Goal: Check status: Check status

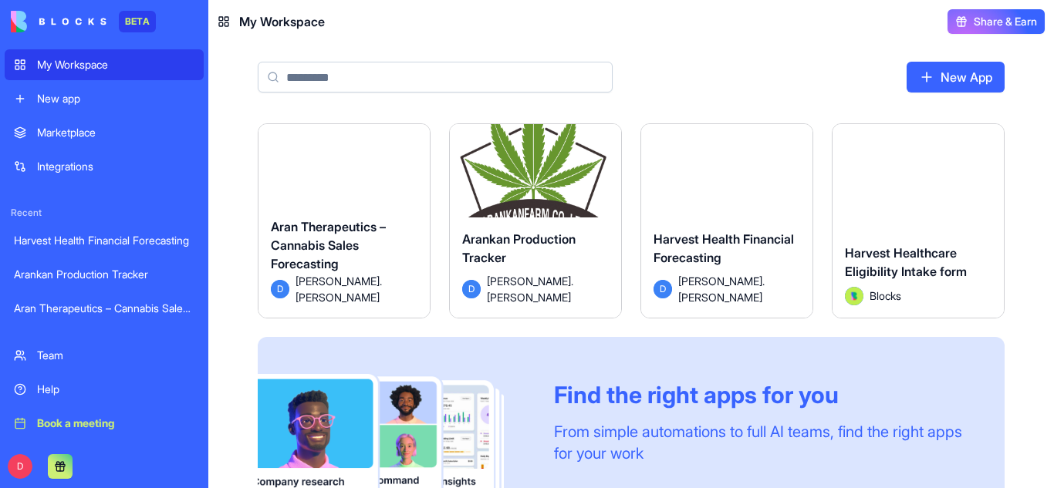
click at [140, 282] on link "Arankan Production Tracker" at bounding box center [104, 274] width 199 height 31
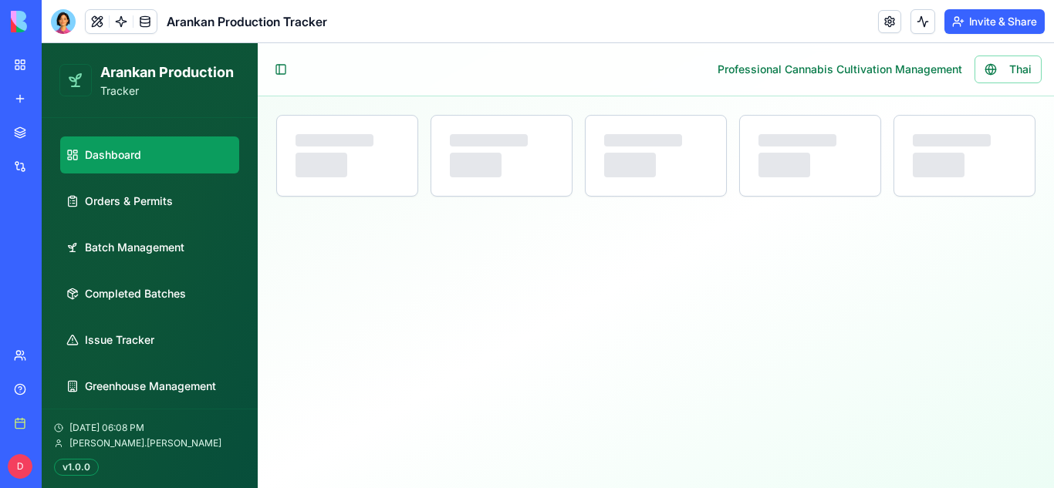
select select "**"
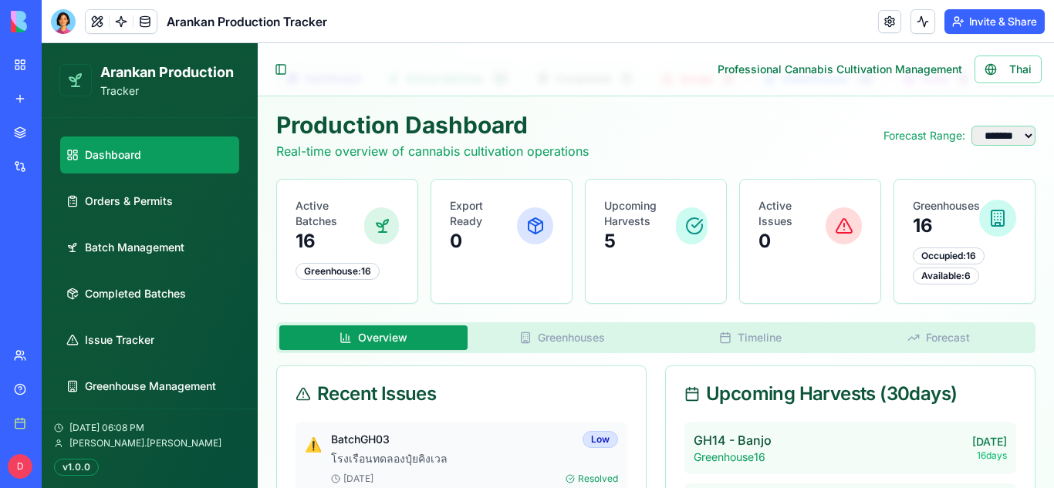
scroll to position [57, 0]
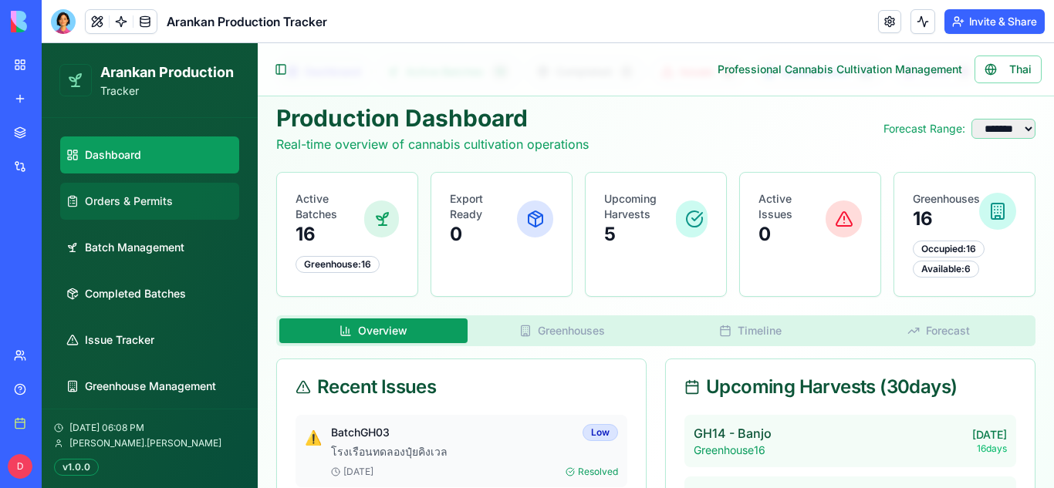
click at [128, 197] on span "Orders & Permits" at bounding box center [129, 201] width 88 height 15
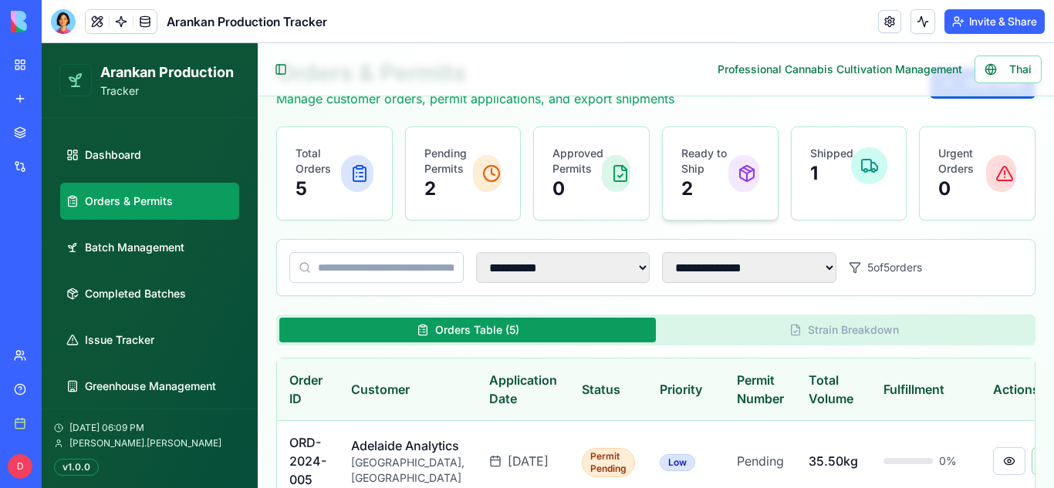
scroll to position [104, 0]
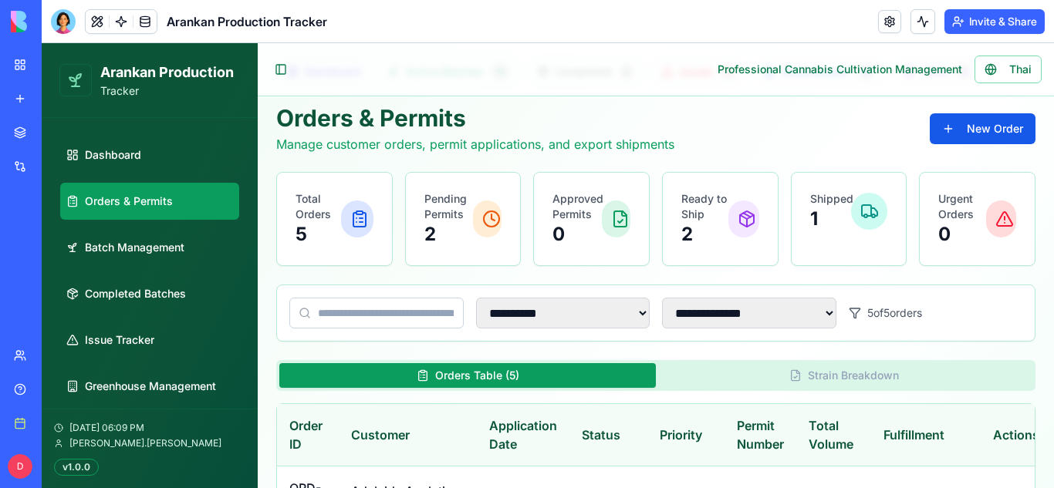
select select "**"
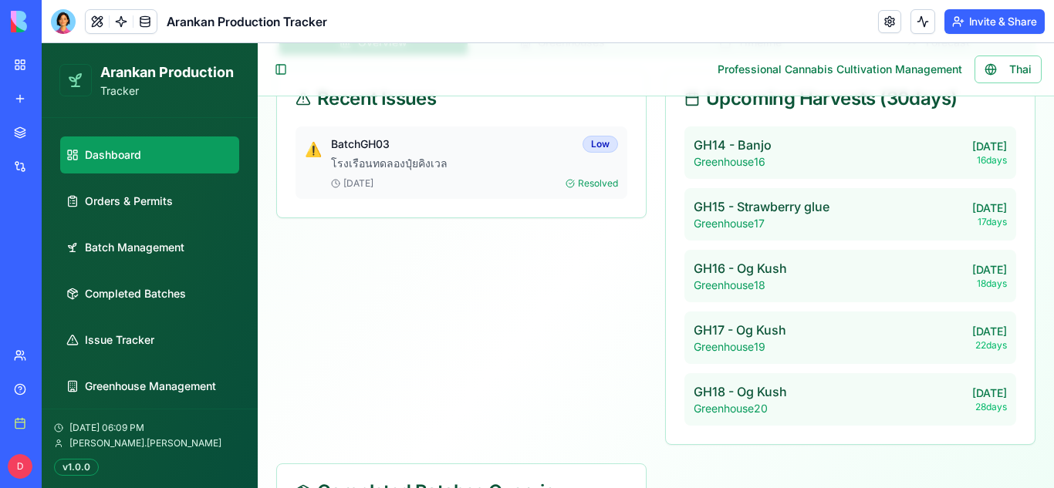
click at [467, 324] on div "Recent Issues ⚠️ Batch GH03 Low โรงเรือนทดลองปุ๋ยคิงเวล [DATE] Resolved Upcomin…" at bounding box center [655, 344] width 759 height 549
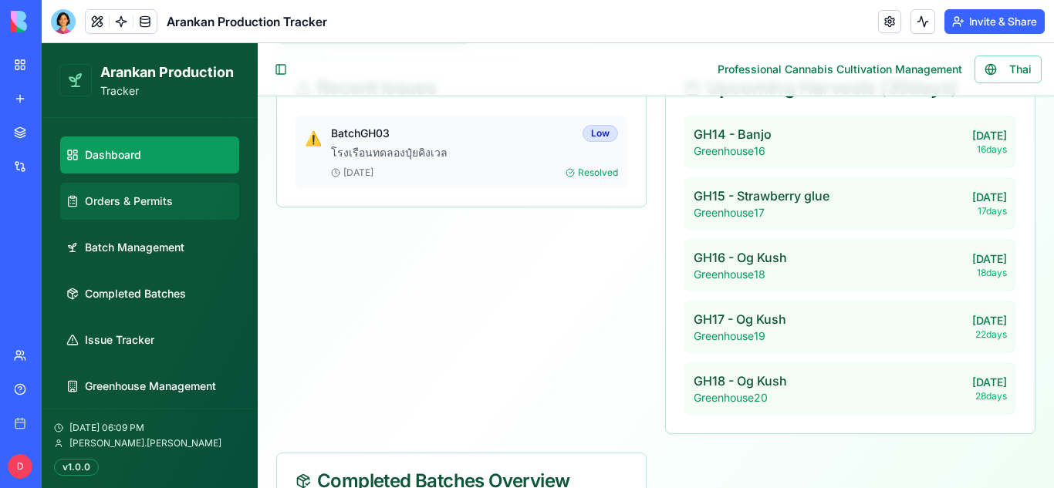
click at [106, 199] on span "Orders & Permits" at bounding box center [129, 201] width 88 height 15
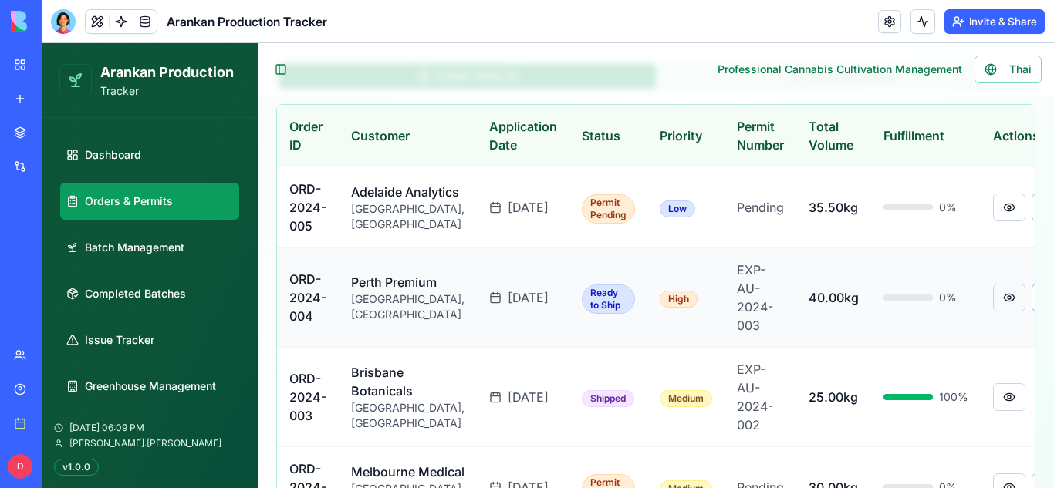
click at [993, 312] on button at bounding box center [1009, 298] width 32 height 28
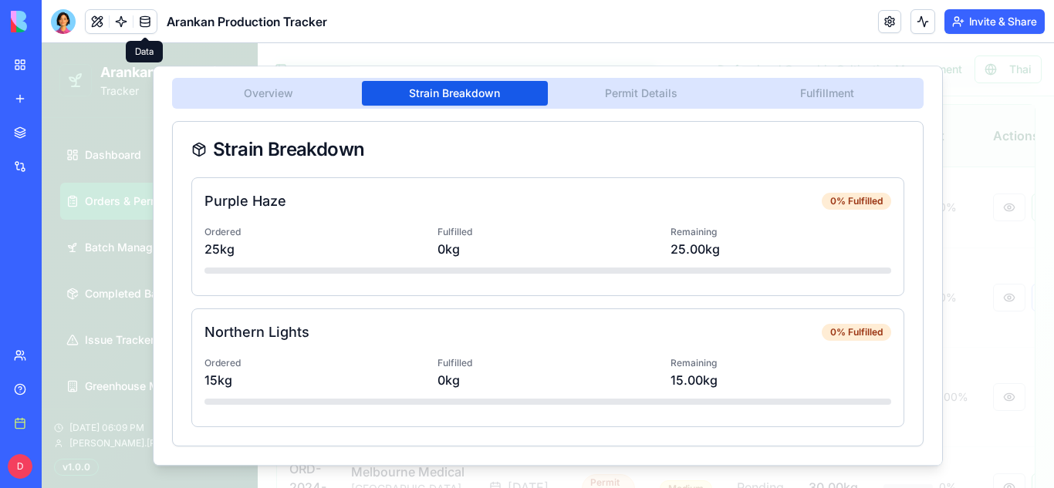
scroll to position [47, 0]
click at [467, 83] on button "Strain Breakdown" at bounding box center [455, 93] width 187 height 25
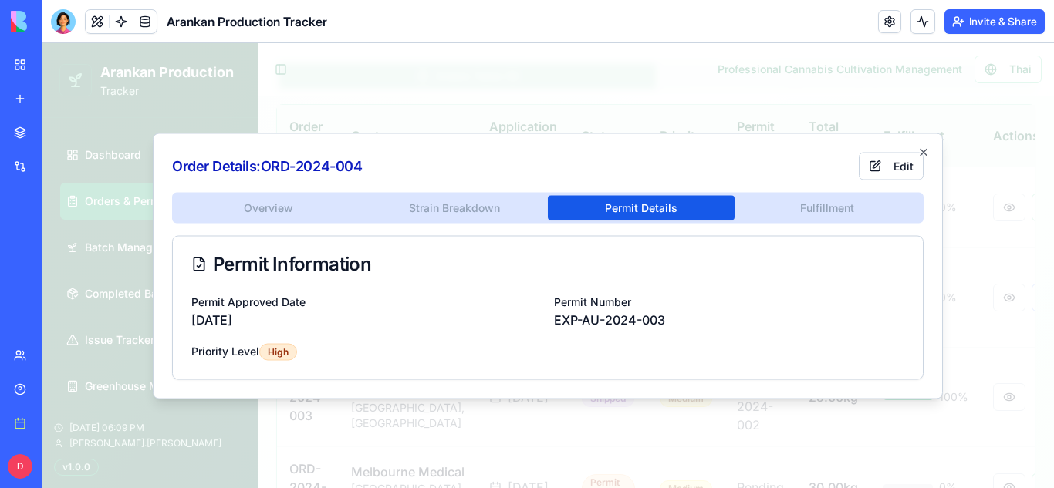
click at [625, 97] on body "**********" at bounding box center [548, 176] width 1012 height 979
click at [810, 225] on div "Overview Strain Breakdown Permit Details Fulfillment Permit Information Permit …" at bounding box center [547, 285] width 751 height 187
click at [836, 181] on div "Order Details: ORD-2024-004 Edit Overview Strain Breakdown Permit Details Fulfi…" at bounding box center [548, 266] width 790 height 266
click at [817, 207] on div "Overview Strain Breakdown Permit Details Fulfillment Permit Information Permit …" at bounding box center [547, 285] width 751 height 187
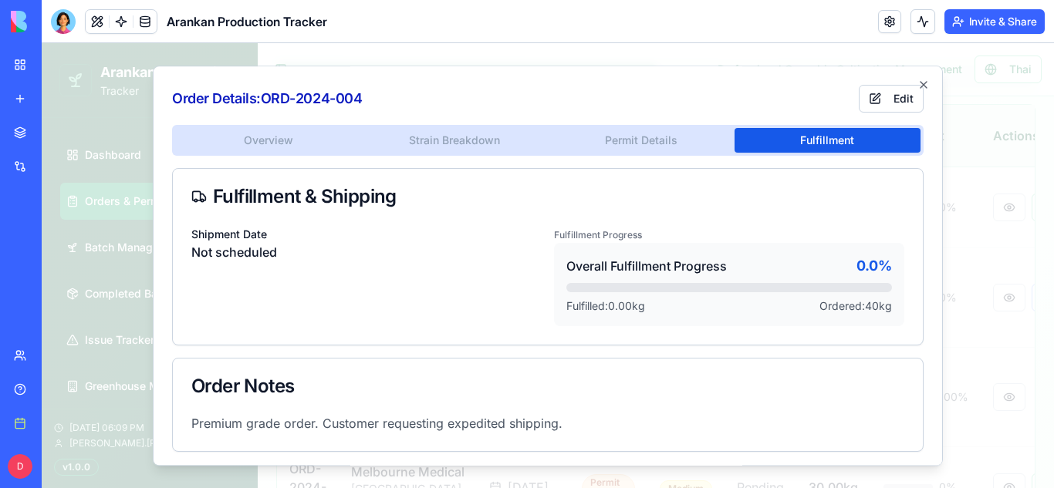
scroll to position [5, 0]
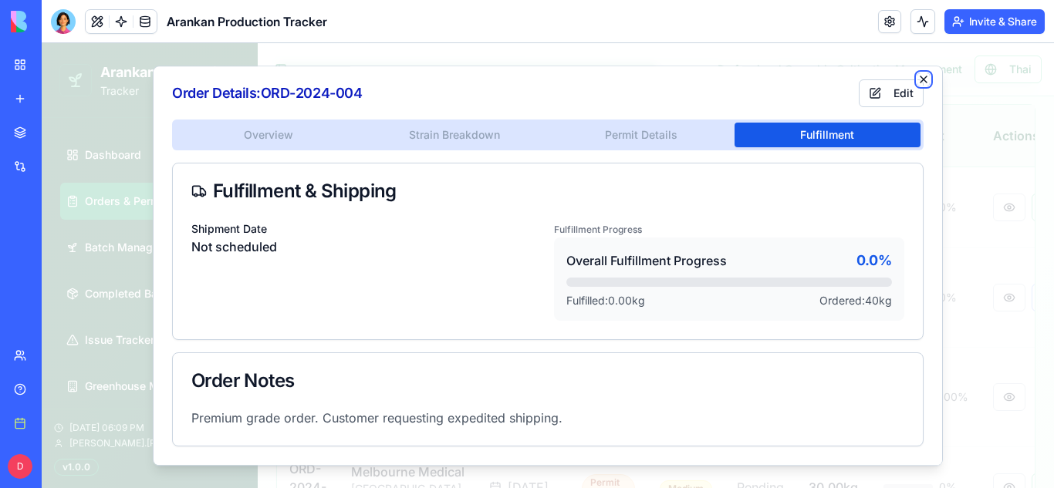
click at [925, 80] on icon "button" at bounding box center [923, 79] width 6 height 6
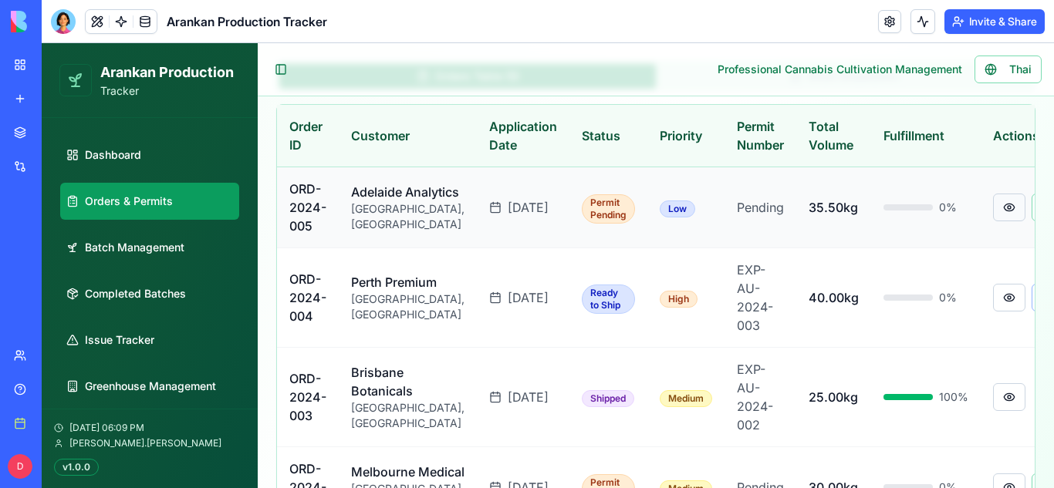
click at [993, 209] on button at bounding box center [1009, 208] width 32 height 28
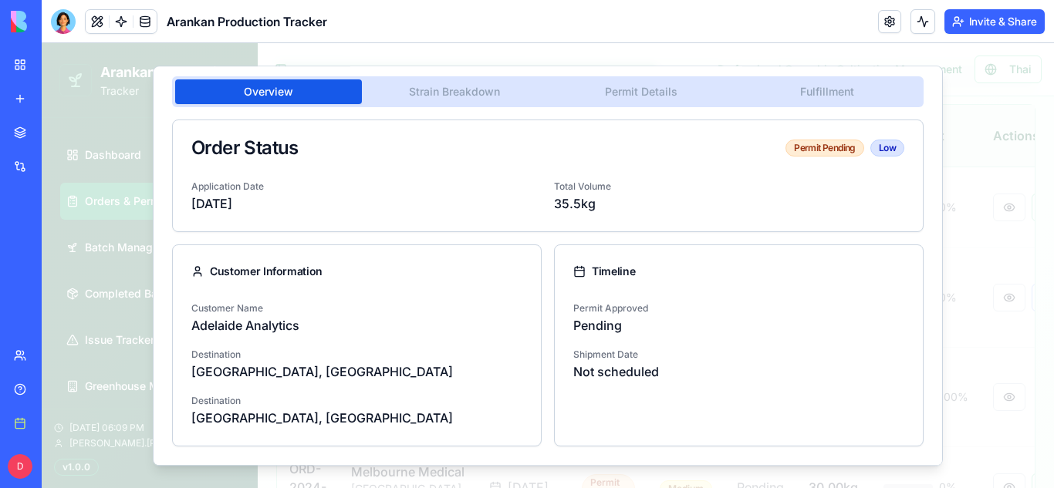
scroll to position [0, 0]
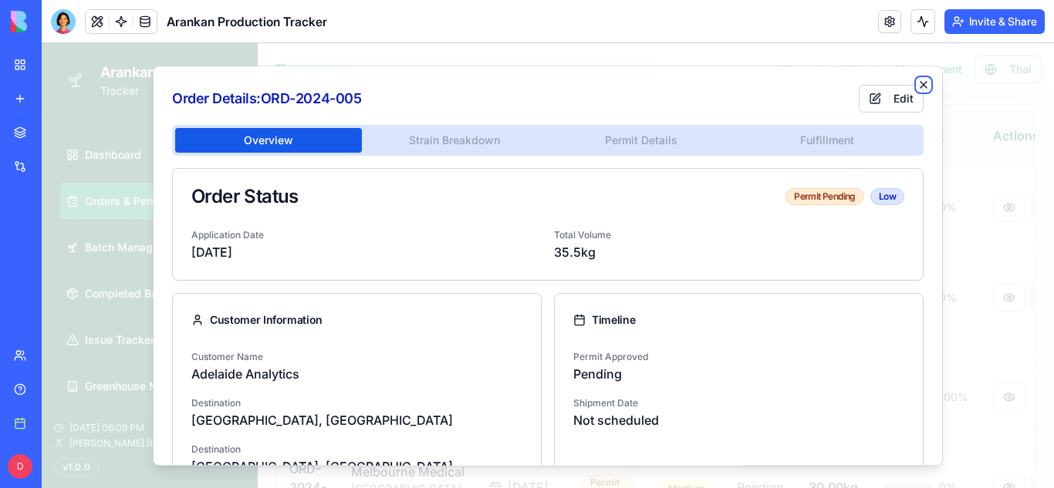
click at [925, 84] on icon "button" at bounding box center [923, 85] width 12 height 12
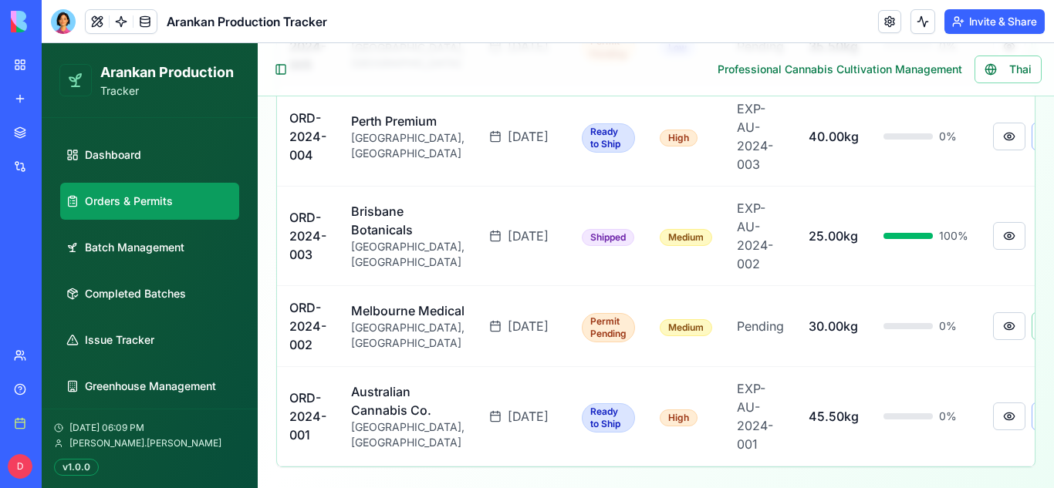
scroll to position [571, 0]
